Goal: Information Seeking & Learning: Learn about a topic

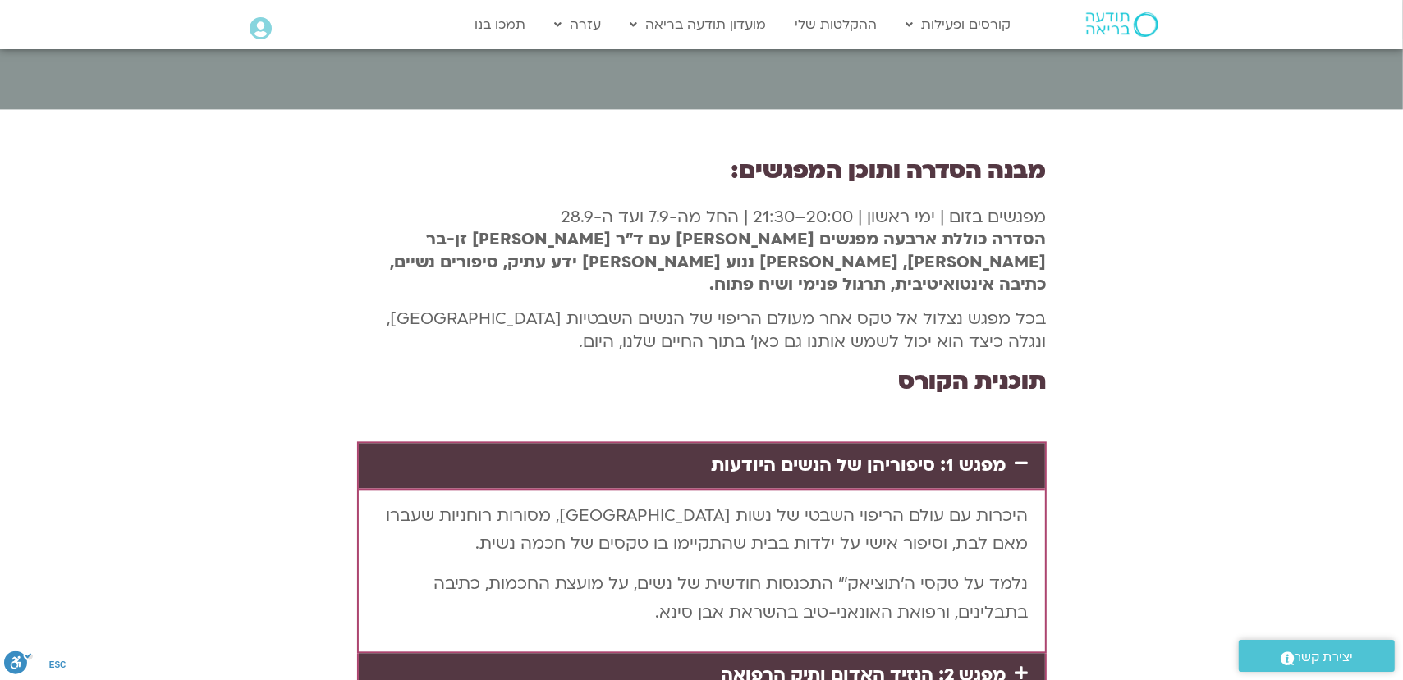
scroll to position [3118, 0]
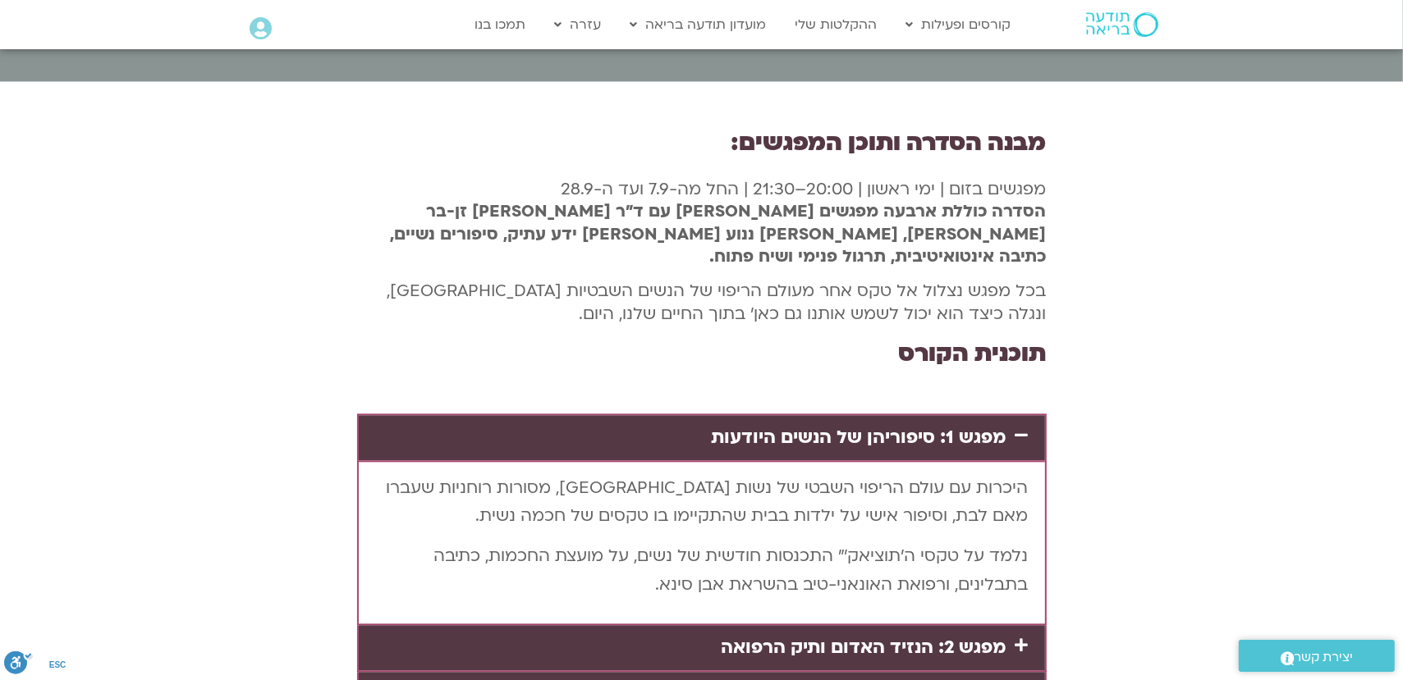
click at [888, 635] on link "מפגש 2: הנזיד האדום ותיק הרפואה" at bounding box center [863, 647] width 285 height 25
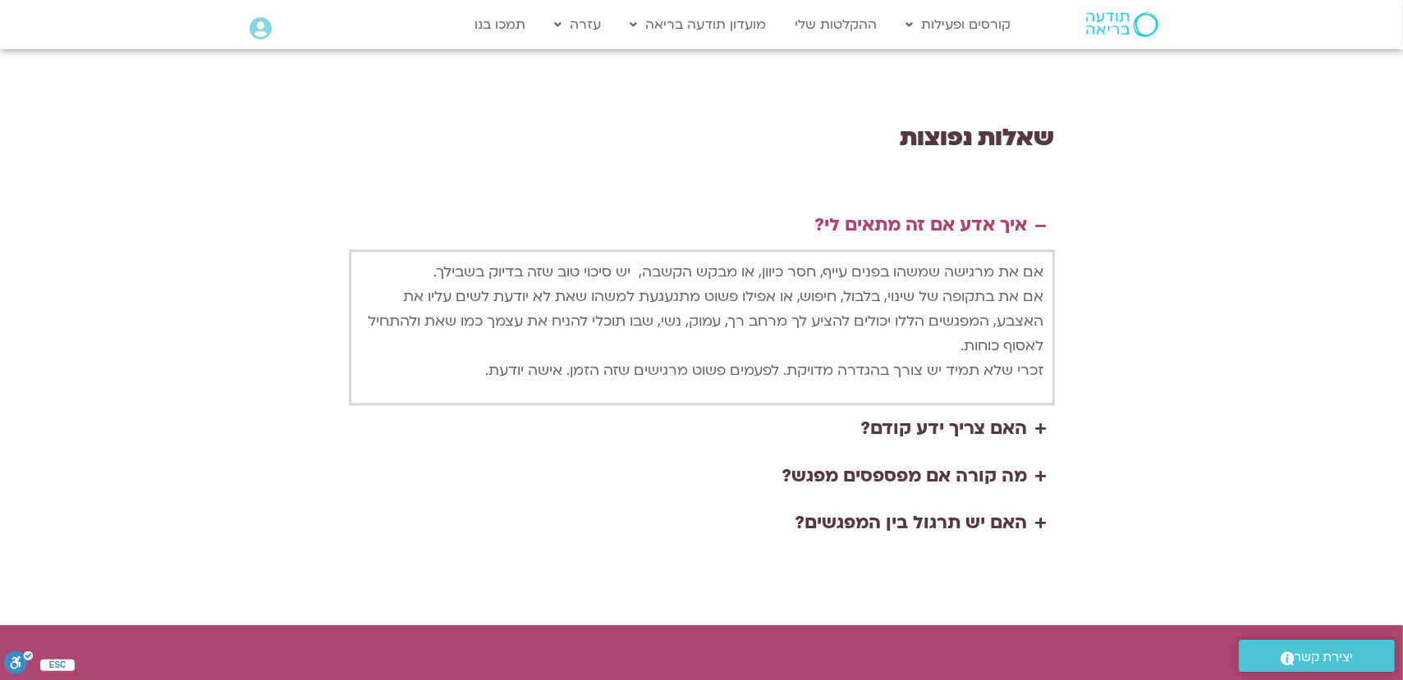
scroll to position [3858, 0]
click at [894, 460] on div "מה קורה אם מפספסים מפגש?" at bounding box center [904, 475] width 245 height 31
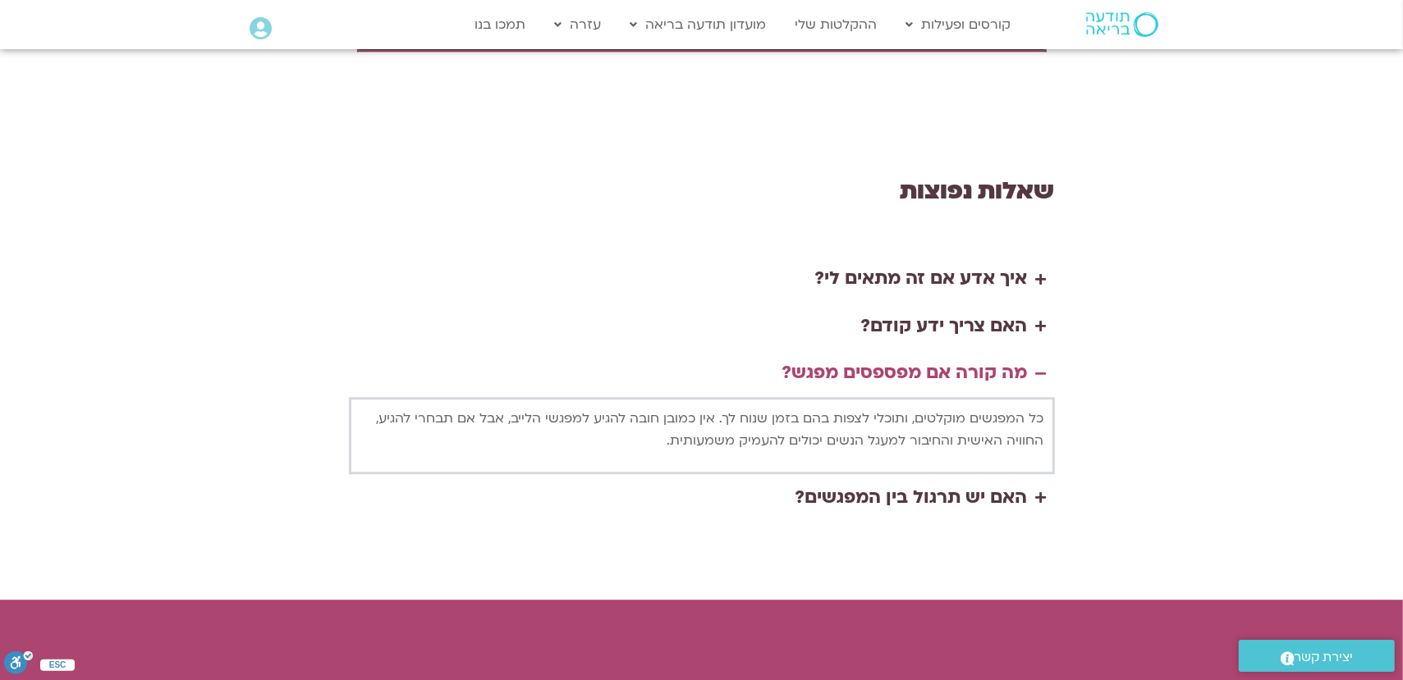
scroll to position [3776, 0]
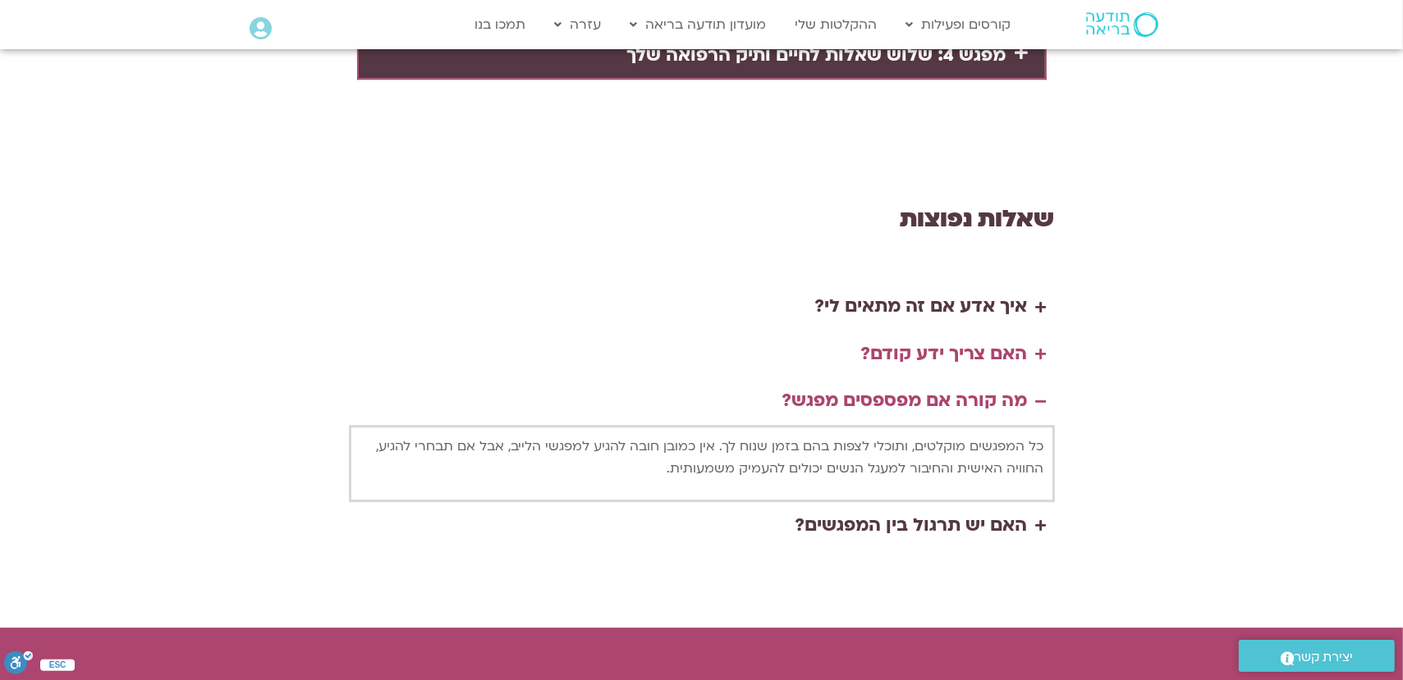
click at [927, 339] on div "האם צריך ידע קודם?" at bounding box center [944, 354] width 167 height 31
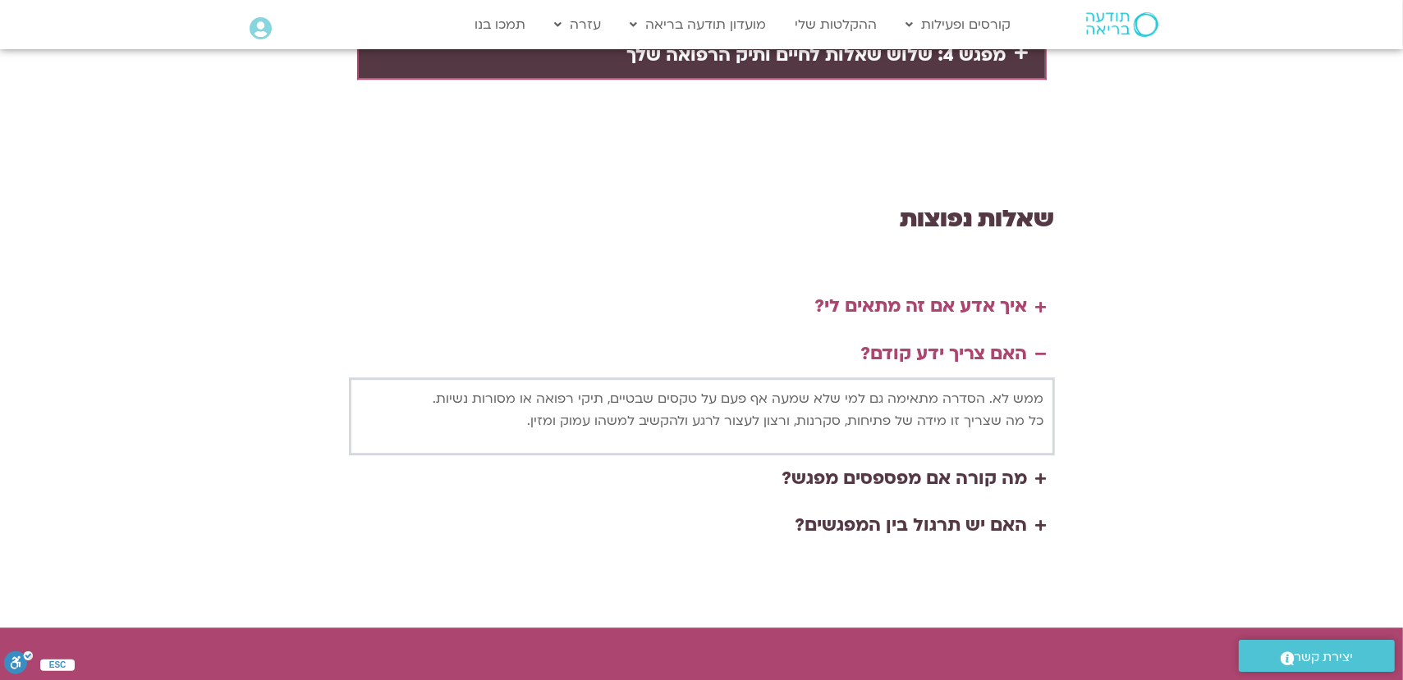
click at [925, 291] on div "איך אדע אם זה מתאים לי?" at bounding box center [921, 306] width 213 height 31
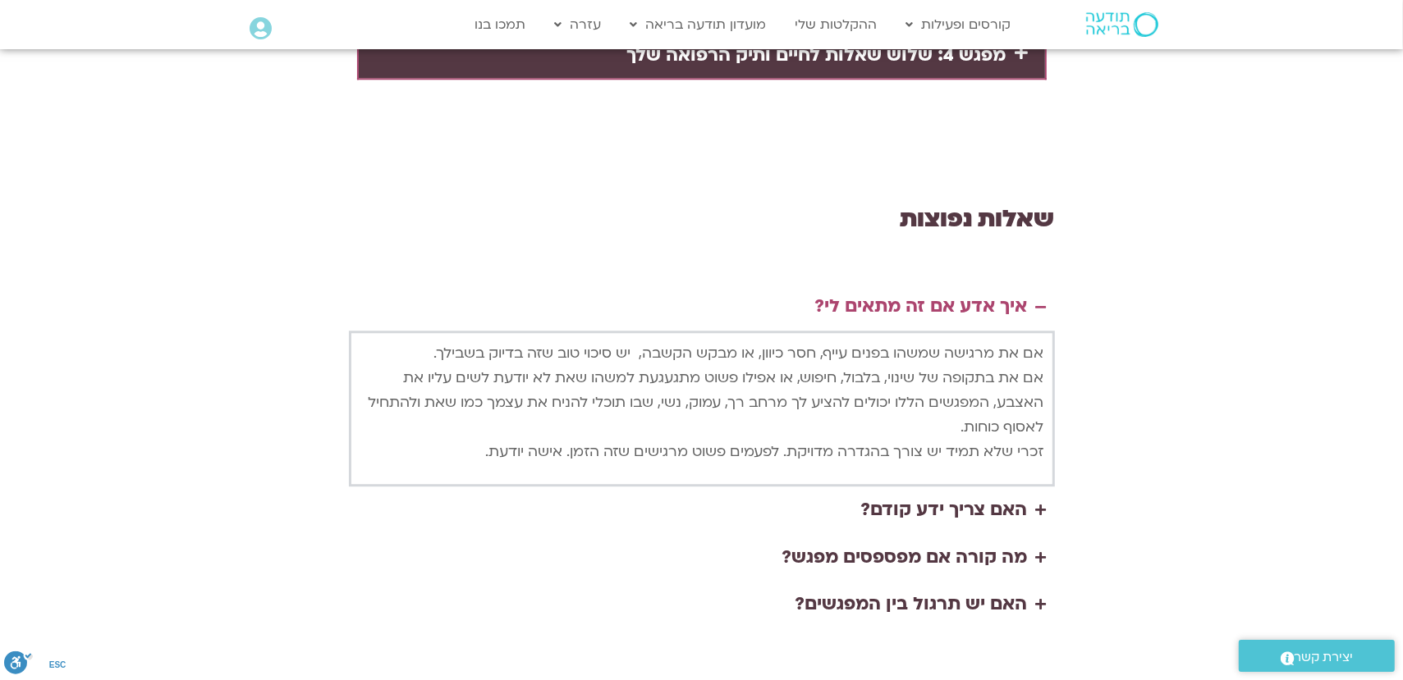
click at [925, 291] on div "איך אדע אם זה מתאים לי?" at bounding box center [921, 306] width 213 height 31
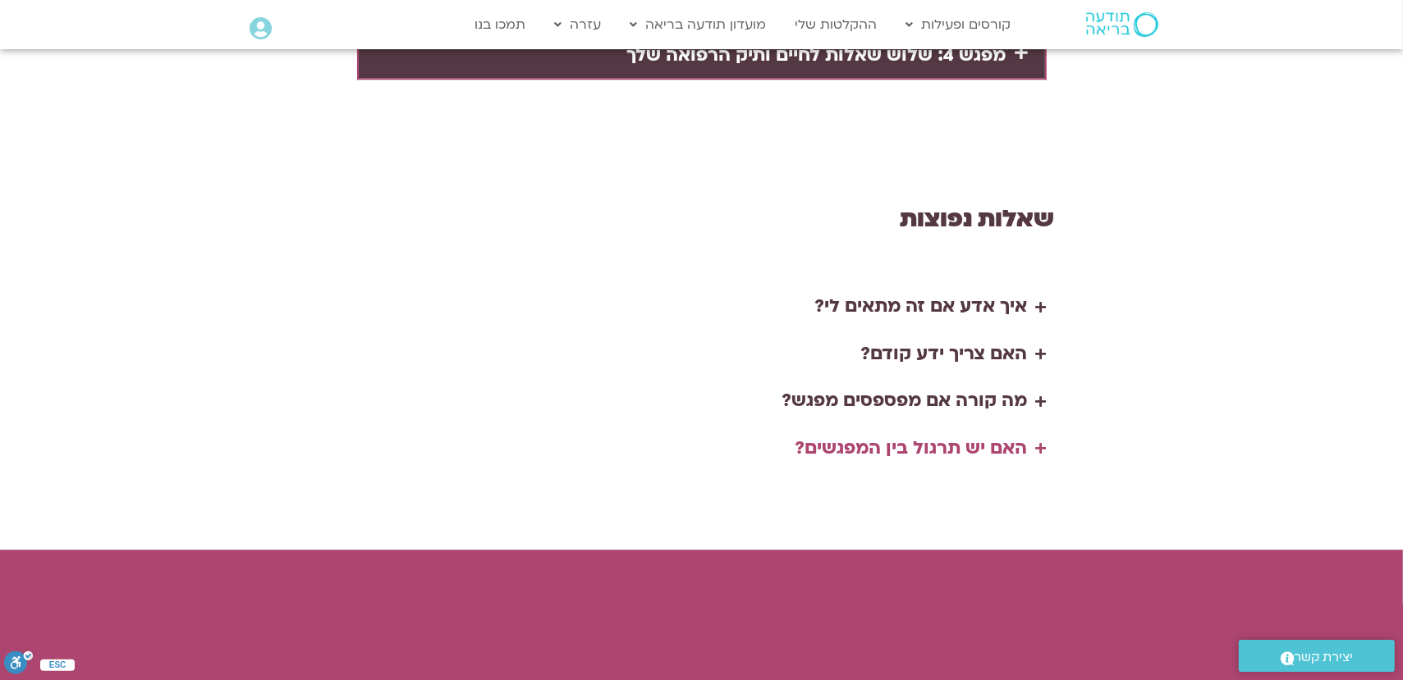
click at [943, 433] on div "האם יש תרגול בין המפגשים?" at bounding box center [911, 448] width 232 height 31
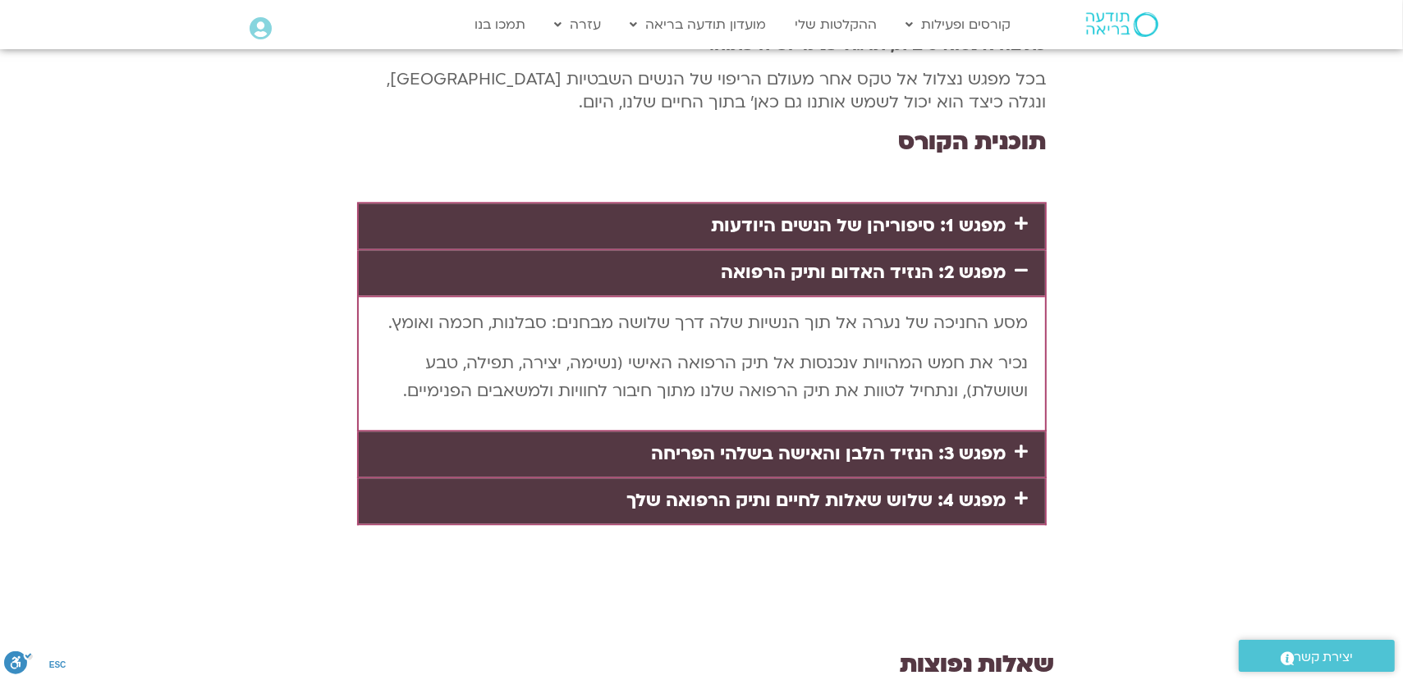
scroll to position [3191, 0]
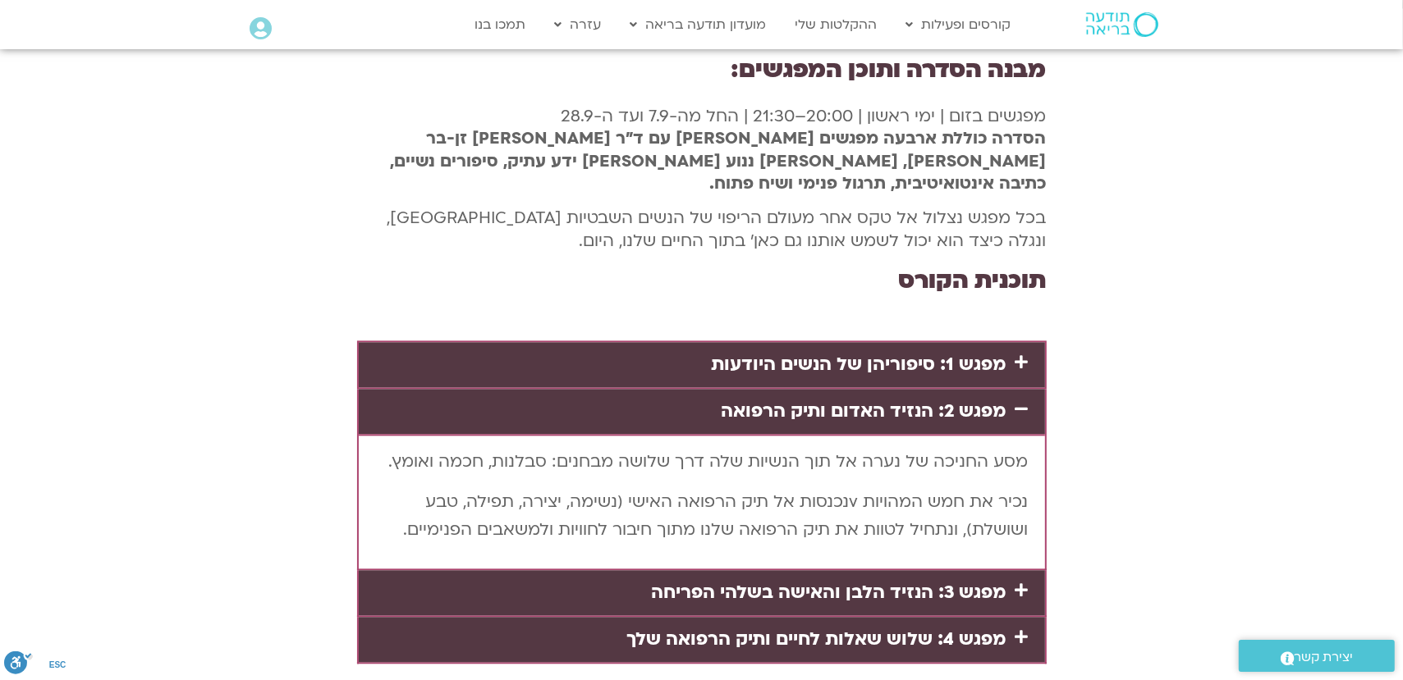
click at [915, 352] on link "מפגש 1: סיפוריהן של הנשים היודעות" at bounding box center [859, 364] width 295 height 25
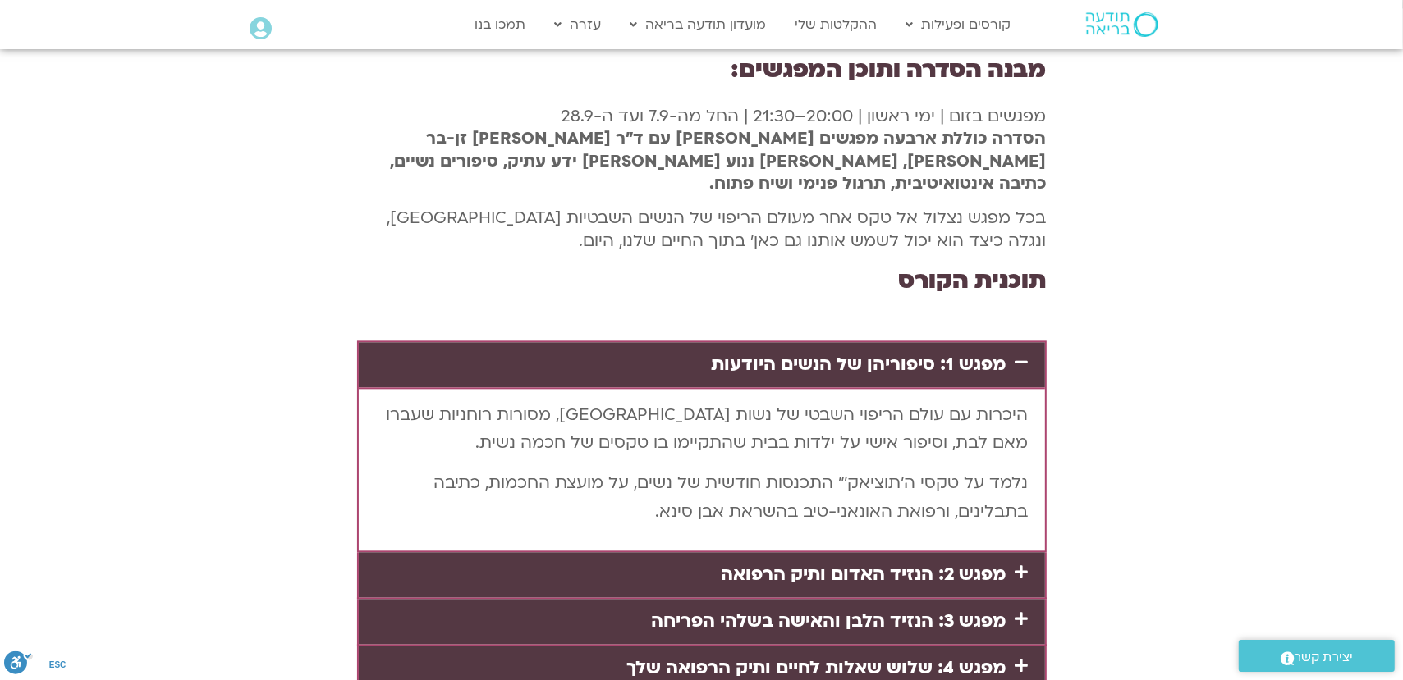
click at [913, 562] on link "מפגש 2: הנזיד האדום ותיק הרפואה" at bounding box center [863, 574] width 285 height 25
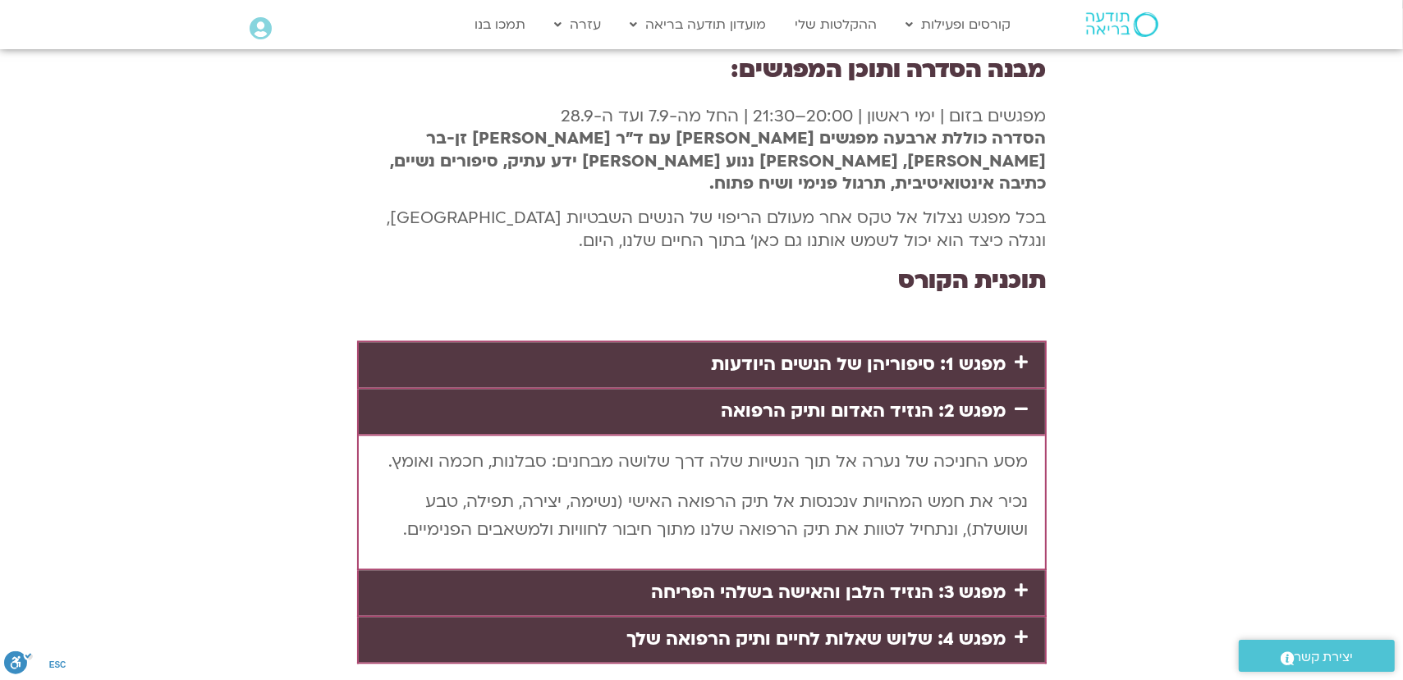
click at [896, 627] on link "מפגש 4: שלוש שאלות לחיים ותיק הרפואה שלך" at bounding box center [816, 639] width 379 height 25
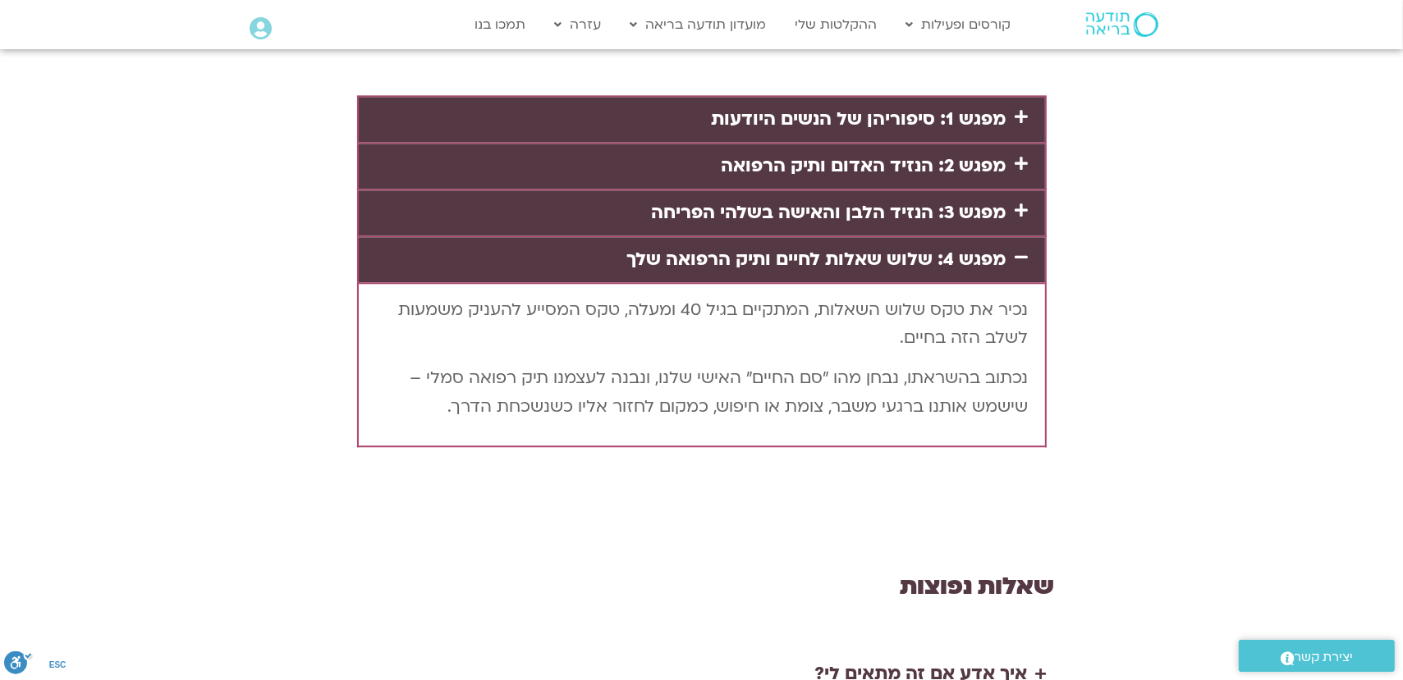
scroll to position [3437, 0]
